Goal: Information Seeking & Learning: Check status

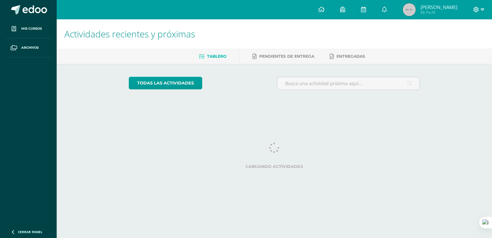
click at [474, 12] on icon at bounding box center [476, 10] width 6 height 6
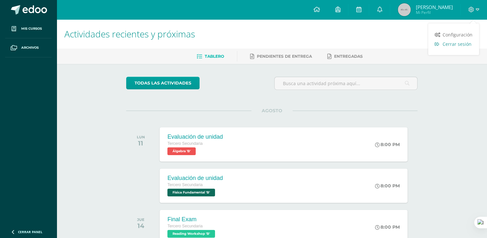
click at [452, 42] on span "Cerrar sesión" at bounding box center [457, 44] width 29 height 6
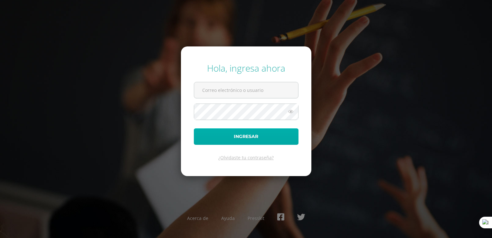
type input "e1301@bilinguesanjuan.edu.gt"
click at [249, 135] on button "Ingresar" at bounding box center [246, 136] width 105 height 16
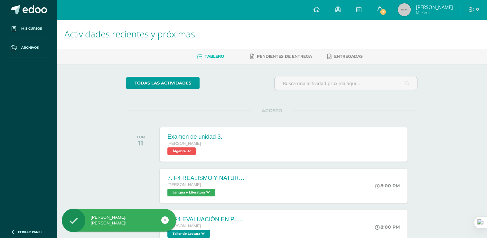
click at [390, 5] on link "3" at bounding box center [379, 9] width 21 height 19
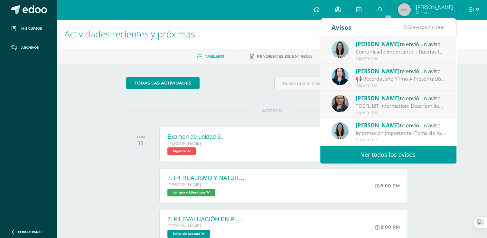
click at [362, 103] on div "TOEFL IBT information: Dear families, This is a reminder that the TOEFL iBT tes…" at bounding box center [400, 105] width 89 height 7
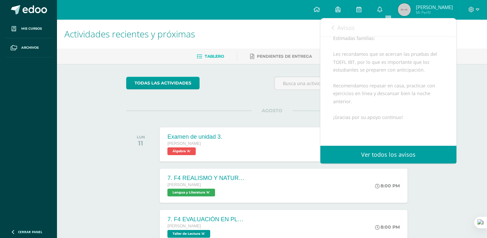
scroll to position [156, 0]
click at [338, 25] on span "Avisos" at bounding box center [345, 28] width 17 height 8
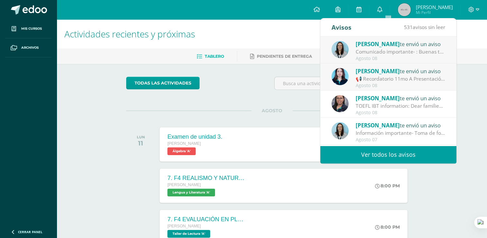
click at [374, 72] on span "[PERSON_NAME]" at bounding box center [378, 70] width 44 height 7
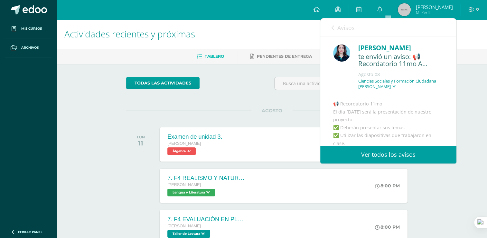
scroll to position [0, 0]
click at [337, 24] on link "Avisos" at bounding box center [342, 27] width 23 height 18
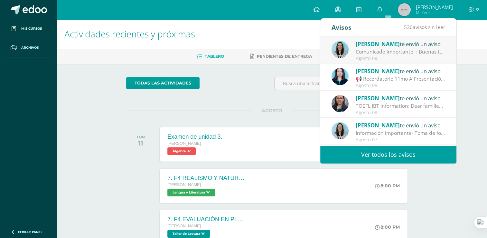
click at [347, 49] on img at bounding box center [339, 49] width 17 height 17
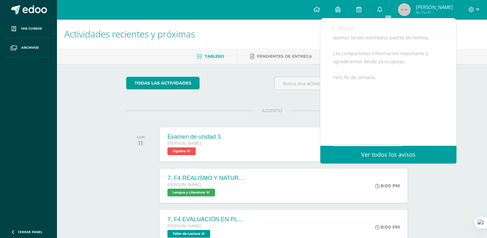
scroll to position [94, 0]
click at [363, 125] on span "Archivo Adjunto" at bounding box center [372, 125] width 44 height 12
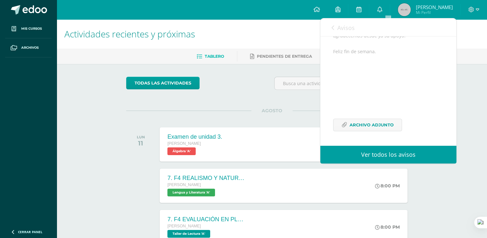
click at [328, 28] on div "Avisos 529 avisos sin leer Avisos" at bounding box center [388, 27] width 136 height 18
click at [342, 26] on span "Avisos" at bounding box center [345, 28] width 17 height 8
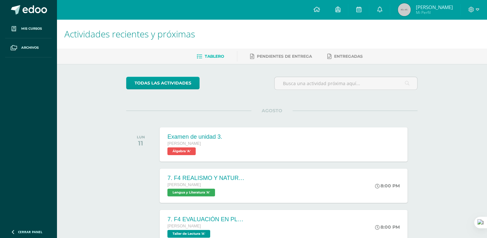
click at [460, 158] on div "Actividades recientes y próximas Tablero Pendientes de entrega Entregadas todas…" at bounding box center [272, 213] width 430 height 388
click at [411, 14] on img at bounding box center [404, 9] width 13 height 13
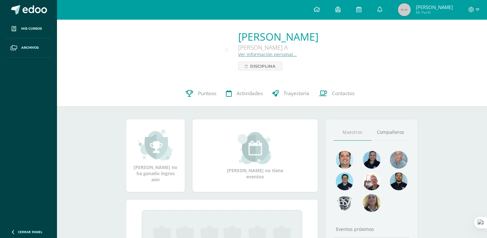
click at [199, 94] on span "Punteos" at bounding box center [207, 93] width 18 height 7
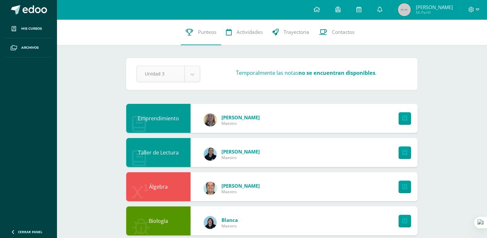
click at [382, 8] on link at bounding box center [379, 9] width 21 height 19
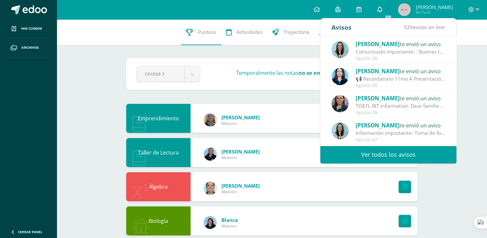
click at [382, 8] on link at bounding box center [379, 9] width 21 height 19
